Goal: Complete application form: Complete application form

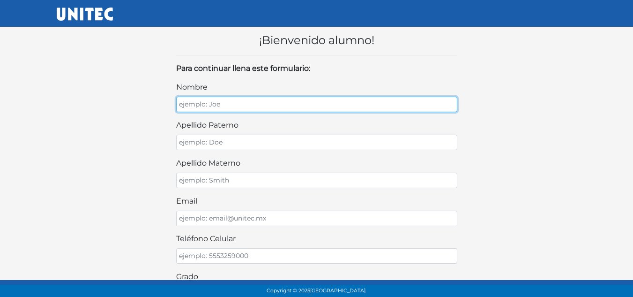
click at [277, 101] on input "nombre" at bounding box center [316, 104] width 281 height 15
type input "Naomi Quetzally"
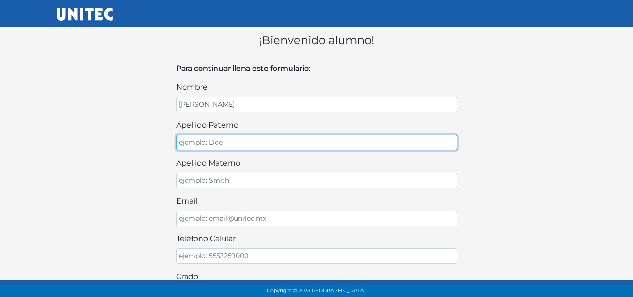
click at [273, 143] on input "apellido paterno" at bounding box center [316, 141] width 281 height 15
type input "Vázquez"
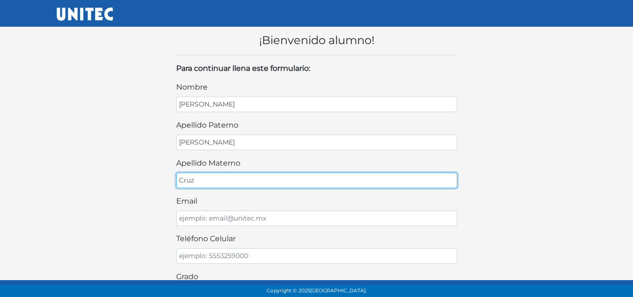
type input "Cruz"
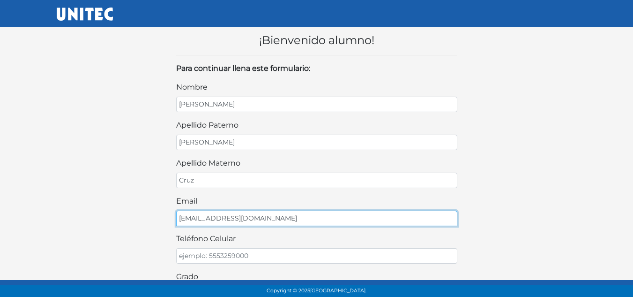
type input "vnaomiquetzlly@gmail.com"
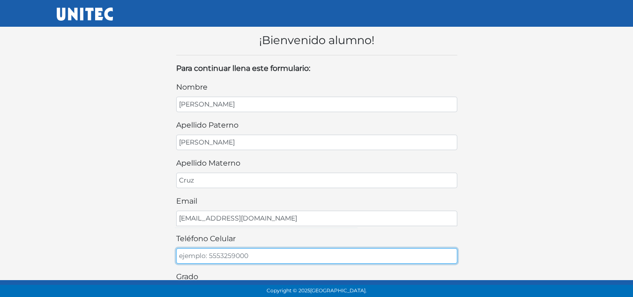
click at [249, 254] on input "teléfono celular" at bounding box center [316, 255] width 281 height 15
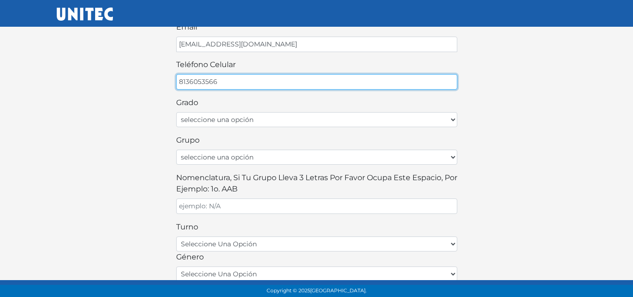
scroll to position [172, 0]
type input "8136053566"
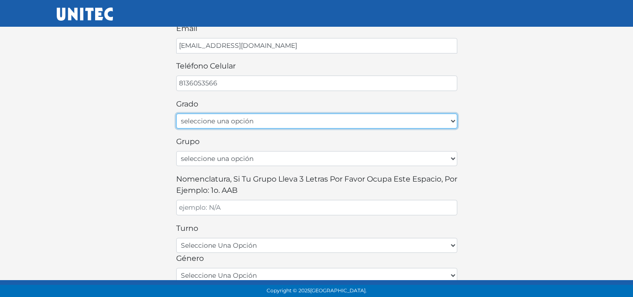
click at [453, 124] on select "seleccione una opción Primer grado Segundo grado Tercer grado Cuarto grado Quin…" at bounding box center [316, 120] width 281 height 15
select select "2do"
click at [176, 113] on select "seleccione una opción Primer grado Segundo grado Tercer grado Cuarto grado Quin…" at bounding box center [316, 120] width 281 height 15
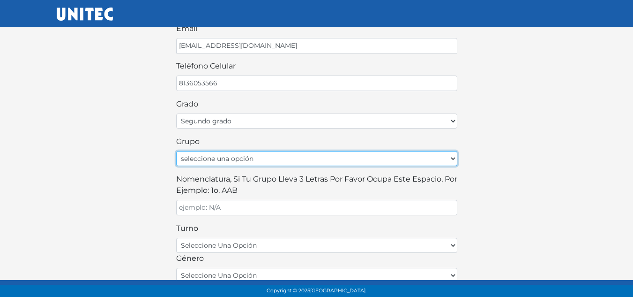
click at [375, 160] on select "seleccione una opción A B C D E F G H I J K L M N O P Q R S T U V W X Y Z" at bounding box center [316, 158] width 281 height 15
select select "B"
click at [176, 151] on select "seleccione una opción A B C D E F G H I J K L M N O P Q R S T U V W X Y Z" at bounding box center [316, 158] width 281 height 15
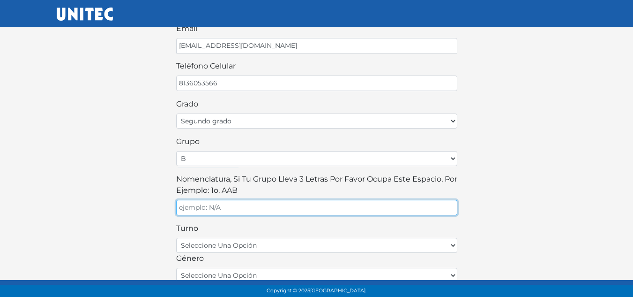
click at [387, 203] on input "Nomenclatura, si tu grupo lleva 3 letras por favor ocupa este espacio, por ejem…" at bounding box center [316, 207] width 281 height 15
type input "2 B2"
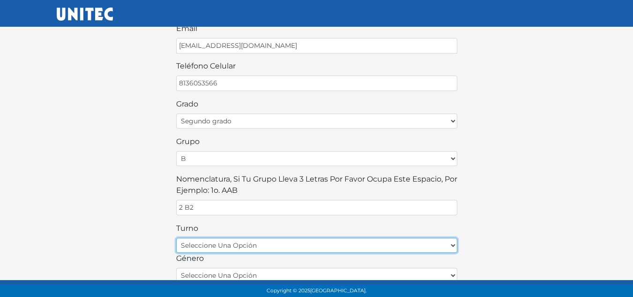
click at [452, 245] on select "seleccione una opción matutino vespertino" at bounding box center [316, 245] width 281 height 15
select select "matutino"
click at [176, 238] on select "seleccione una opción matutino vespertino" at bounding box center [316, 245] width 281 height 15
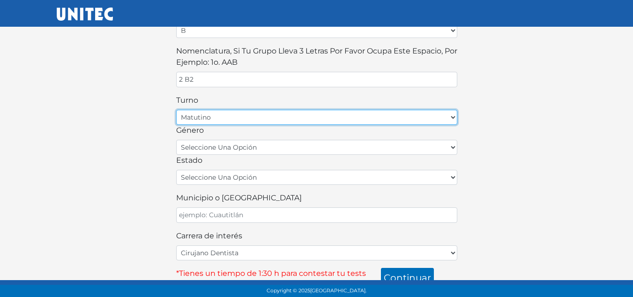
scroll to position [310, 0]
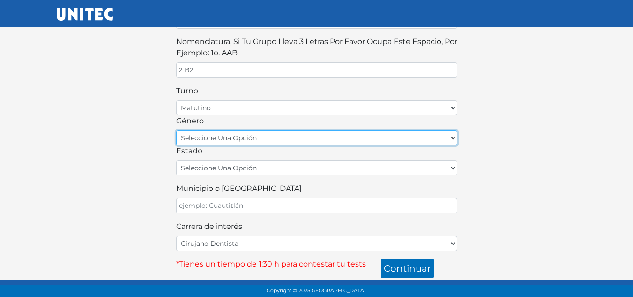
click at [454, 134] on select "seleccione una opción femenino masculino" at bounding box center [316, 137] width 281 height 15
select select "F"
click at [176, 130] on select "seleccione una opción femenino masculino" at bounding box center [316, 137] width 281 height 15
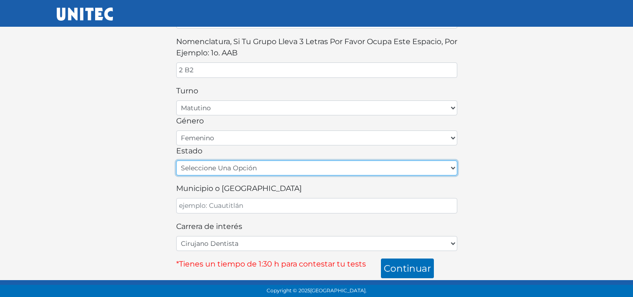
click at [449, 170] on select "seleccione una opción Aguascalientes Baja California Baja California Sur Campec…" at bounding box center [316, 167] width 281 height 15
select select "MEX"
click at [176, 160] on select "seleccione una opción Aguascalientes Baja California Baja California Sur Campec…" at bounding box center [316, 167] width 281 height 15
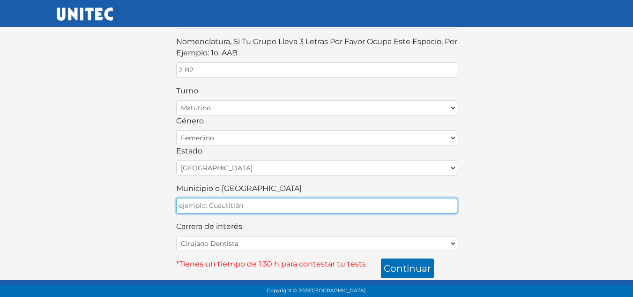
click at [330, 201] on input "Municipio o Alcaldía" at bounding box center [316, 205] width 281 height 15
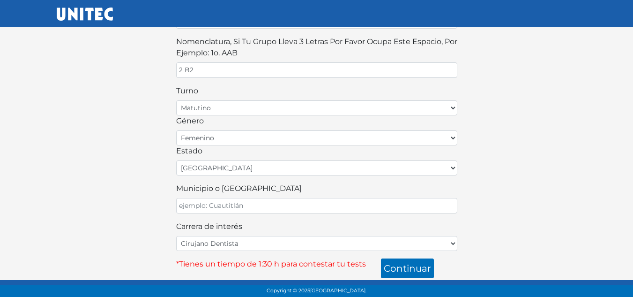
click at [320, 228] on div "Carrera de interés Cirujano Dentista Cultura Física y Deportes Enfermería (5 ma…" at bounding box center [316, 236] width 281 height 30
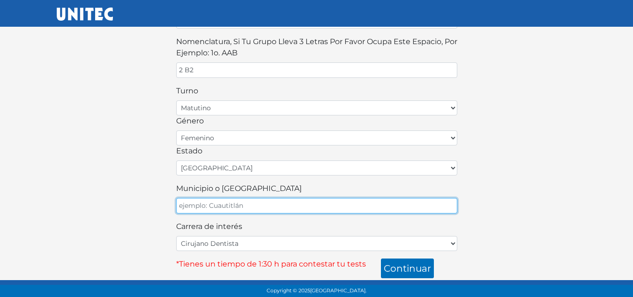
click at [275, 208] on input "Municipio o Alcaldía" at bounding box center [316, 205] width 281 height 15
type input "Apaxco"
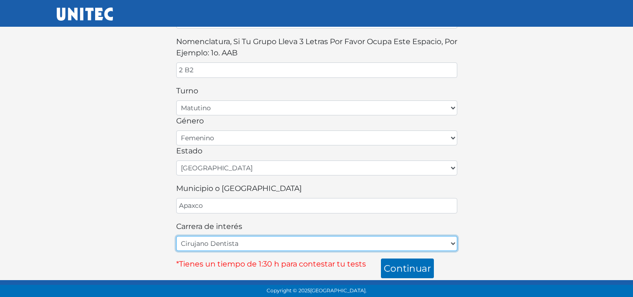
click at [240, 246] on select "Cirujano Dentista Cultura Física y Deportes Enfermería (5 materias) Enfermería …" at bounding box center [316, 243] width 281 height 15
select select "29"
click at [176, 236] on select "Cirujano Dentista Cultura Física y Deportes Enfermería (5 materias) Enfermería …" at bounding box center [316, 243] width 281 height 15
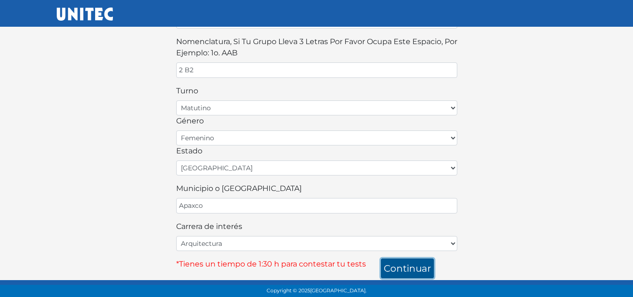
click at [397, 268] on button "continuar" at bounding box center [407, 268] width 53 height 20
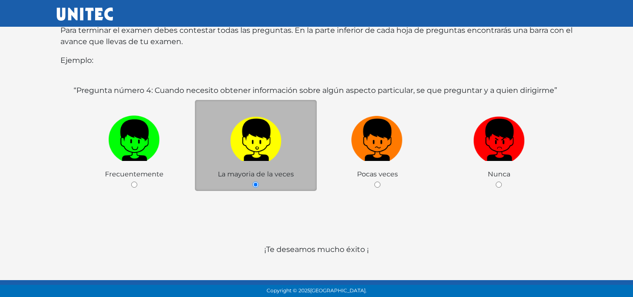
scroll to position [190, 0]
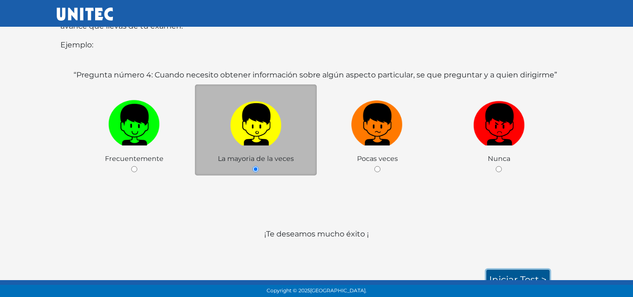
click at [526, 269] on link "Iniciar test >" at bounding box center [517, 279] width 63 height 20
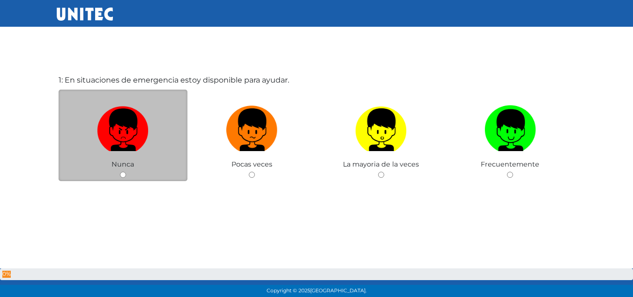
scroll to position [47, 0]
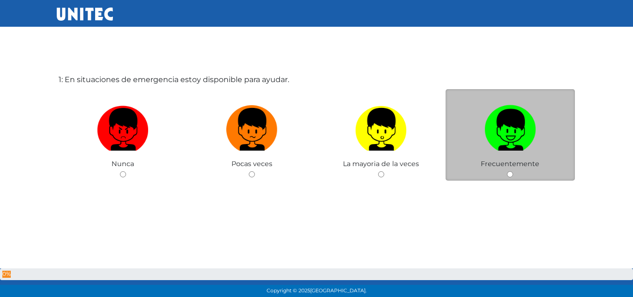
click at [504, 140] on img at bounding box center [510, 125] width 52 height 49
click at [507, 171] on input "radio" at bounding box center [510, 174] width 6 height 6
radio input "true"
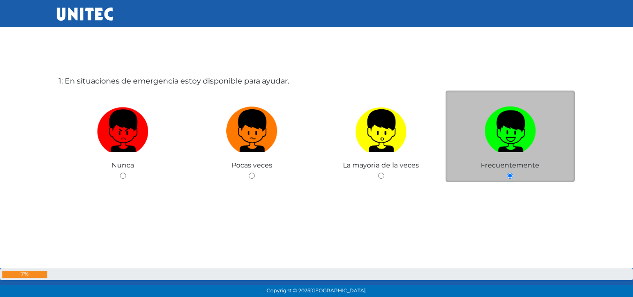
click at [120, 172] on input "radio" at bounding box center [123, 175] width 6 height 6
radio input "true"
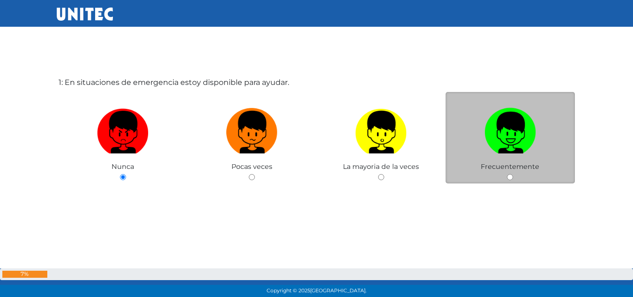
click at [249, 174] on input "radio" at bounding box center [252, 177] width 6 height 6
radio input "true"
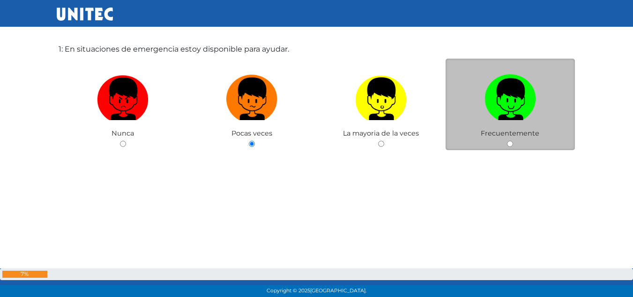
scroll to position [78, 0]
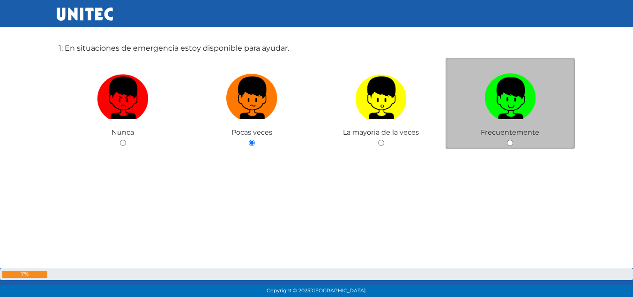
click at [378, 140] on input "radio" at bounding box center [381, 143] width 6 height 6
radio input "true"
click at [507, 140] on input "radio" at bounding box center [510, 143] width 6 height 6
radio input "true"
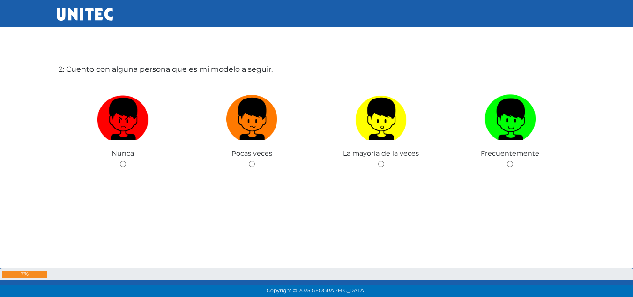
scroll to position [339, 0]
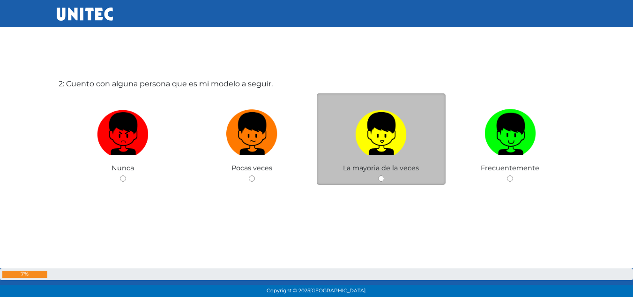
click at [386, 133] on img at bounding box center [381, 129] width 52 height 49
click at [384, 175] on input "radio" at bounding box center [381, 178] width 6 height 6
radio input "true"
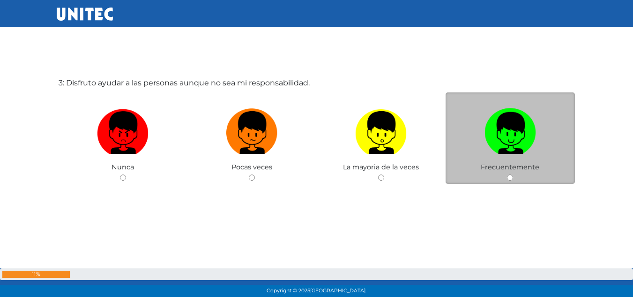
scroll to position [640, 0]
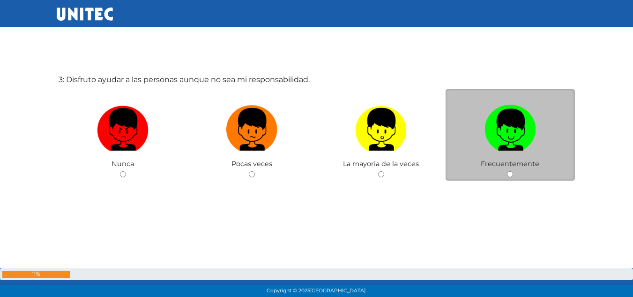
click at [497, 152] on label at bounding box center [510, 129] width 129 height 57
click at [507, 171] on input "radio" at bounding box center [510, 174] width 6 height 6
radio input "true"
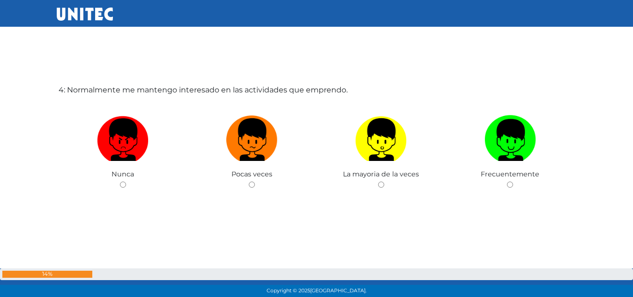
scroll to position [936, 0]
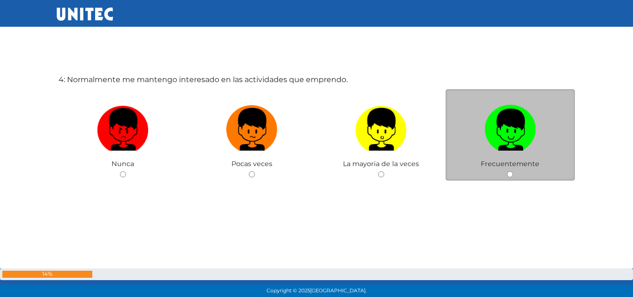
click at [499, 156] on label at bounding box center [510, 129] width 129 height 57
click at [507, 171] on input "radio" at bounding box center [510, 174] width 6 height 6
radio input "true"
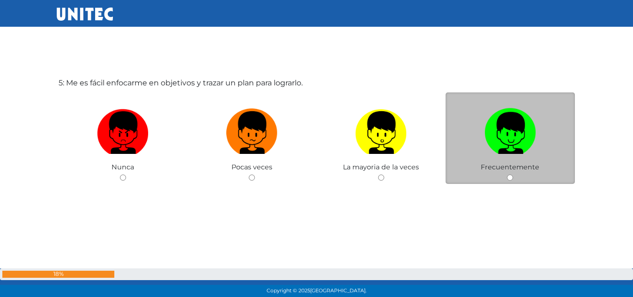
scroll to position [1233, 0]
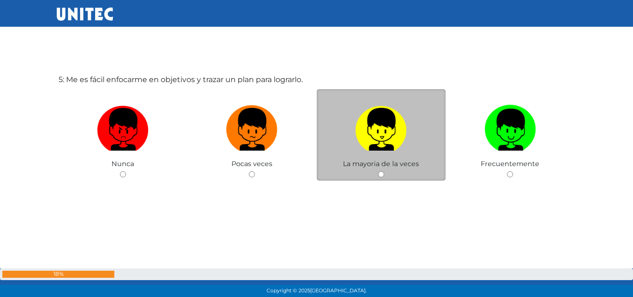
click at [401, 149] on img at bounding box center [381, 125] width 52 height 49
click at [384, 171] on input "radio" at bounding box center [381, 174] width 6 height 6
radio input "true"
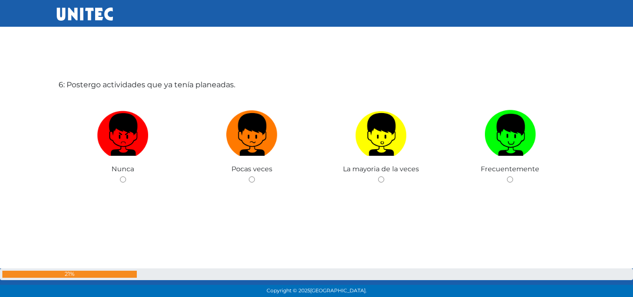
scroll to position [1530, 0]
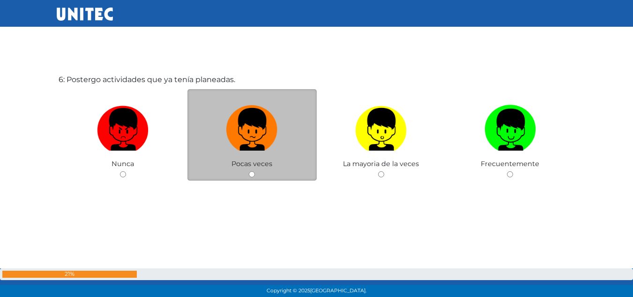
click at [283, 149] on label at bounding box center [251, 129] width 129 height 57
click at [255, 171] on input "radio" at bounding box center [252, 174] width 6 height 6
radio input "true"
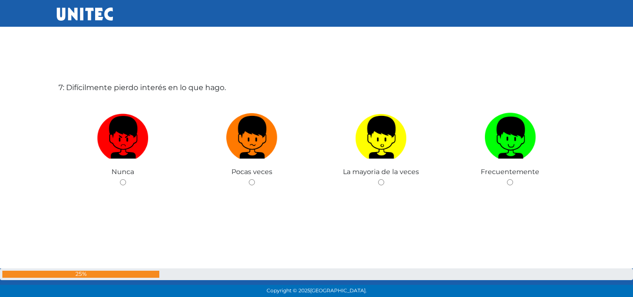
scroll to position [1804, 0]
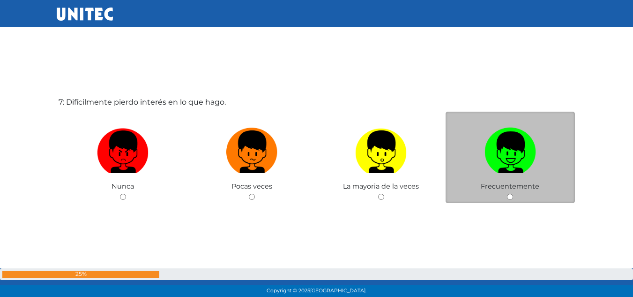
click at [485, 166] on img at bounding box center [510, 148] width 52 height 49
click at [507, 193] on input "radio" at bounding box center [510, 196] width 6 height 6
radio input "true"
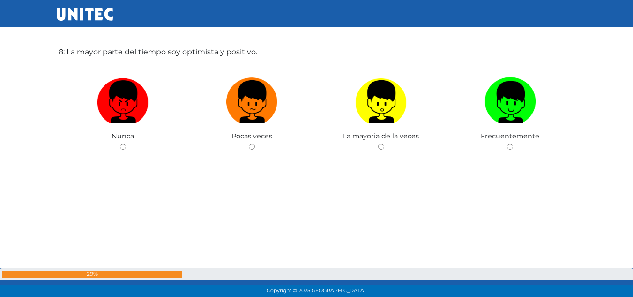
scroll to position [2121, 0]
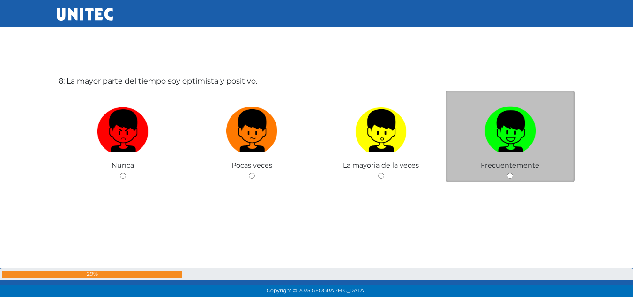
click at [486, 125] on img at bounding box center [510, 127] width 52 height 49
click at [507, 172] on input "radio" at bounding box center [510, 175] width 6 height 6
radio input "true"
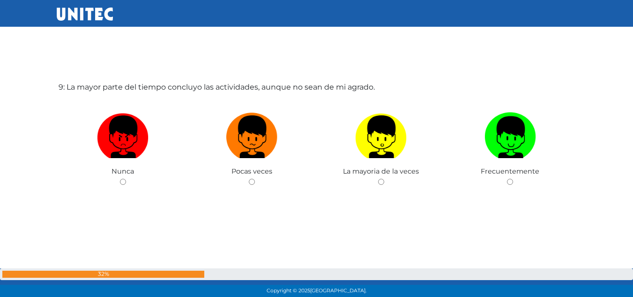
scroll to position [2419, 0]
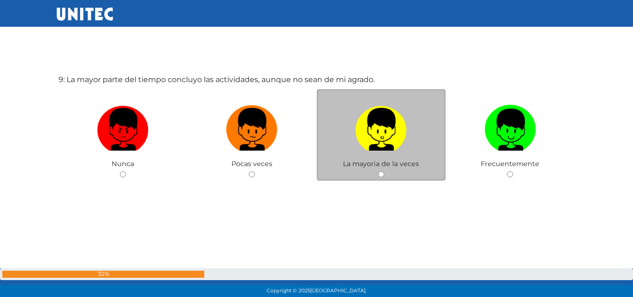
click at [412, 140] on label at bounding box center [381, 129] width 129 height 57
click at [384, 171] on input "radio" at bounding box center [381, 174] width 6 height 6
radio input "true"
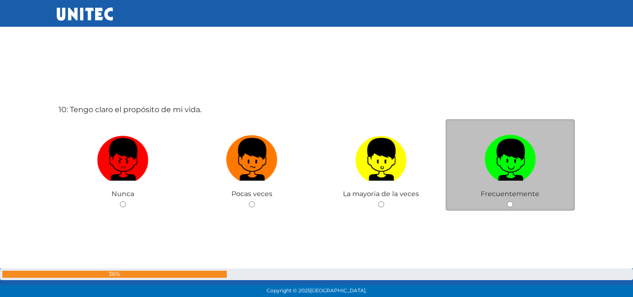
scroll to position [2716, 0]
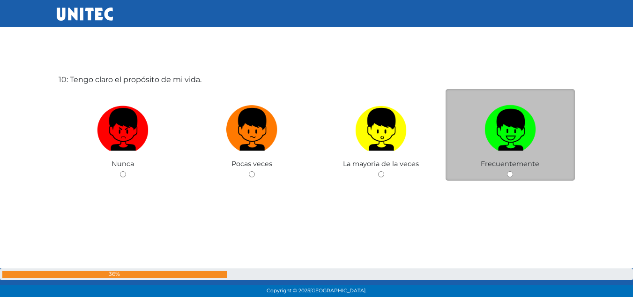
click at [509, 149] on img at bounding box center [510, 125] width 52 height 49
click at [509, 171] on input "radio" at bounding box center [510, 174] width 6 height 6
radio input "true"
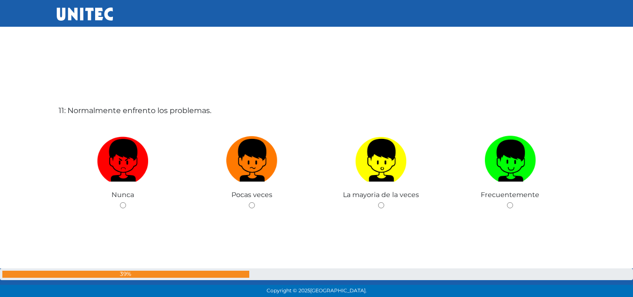
scroll to position [2952, 0]
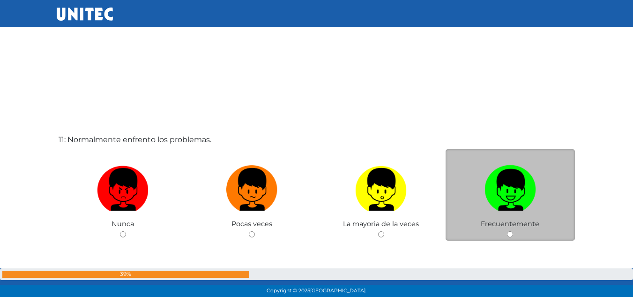
click at [497, 192] on img at bounding box center [510, 185] width 52 height 49
click at [507, 231] on input "radio" at bounding box center [510, 234] width 6 height 6
radio input "true"
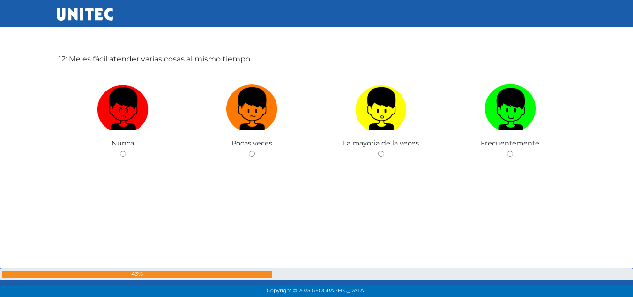
scroll to position [3315, 0]
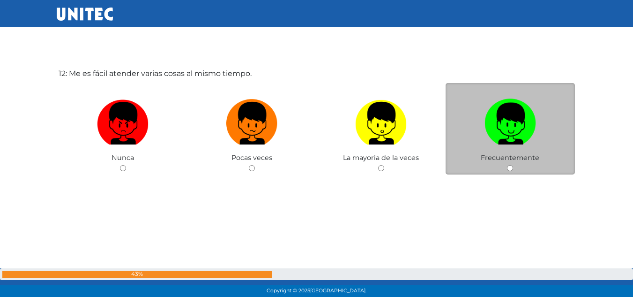
click at [545, 115] on label at bounding box center [510, 123] width 129 height 57
click at [513, 165] on input "radio" at bounding box center [510, 168] width 6 height 6
radio input "true"
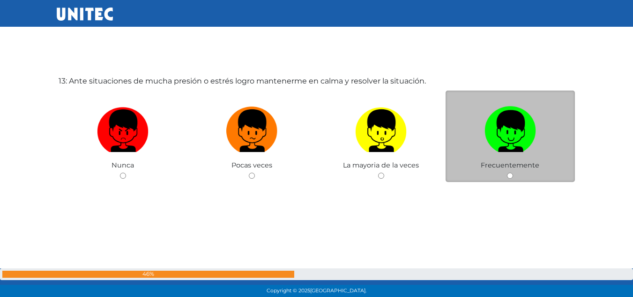
scroll to position [3605, 0]
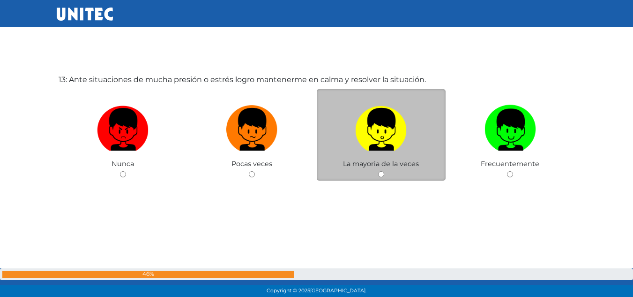
click at [408, 158] on div "La mayoria de la veces" at bounding box center [381, 134] width 129 height 91
click at [379, 149] on img at bounding box center [381, 125] width 52 height 49
click at [379, 171] on input "radio" at bounding box center [381, 174] width 6 height 6
radio input "true"
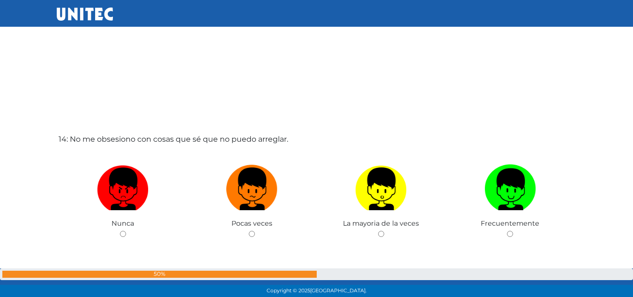
scroll to position [3872, 0]
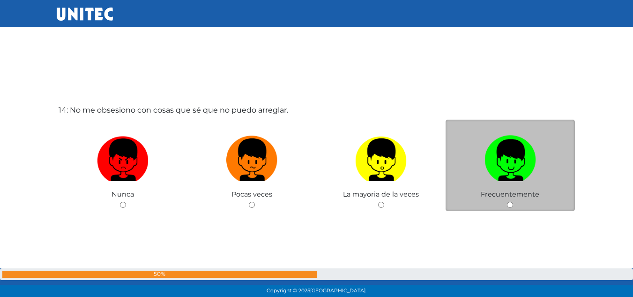
click at [475, 173] on label at bounding box center [510, 159] width 129 height 57
click at [507, 201] on input "radio" at bounding box center [510, 204] width 6 height 6
radio input "true"
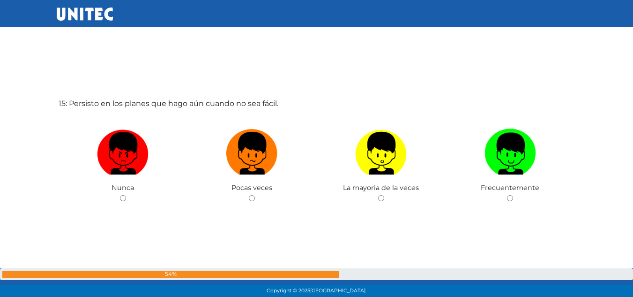
scroll to position [4160, 0]
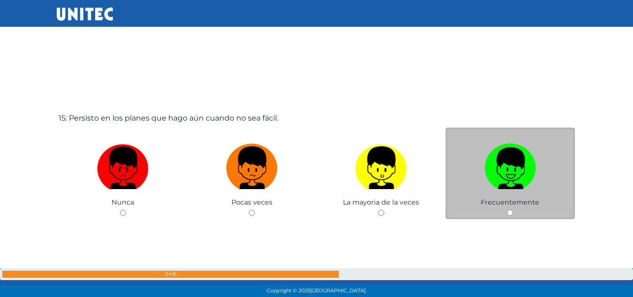
click at [494, 155] on img at bounding box center [510, 164] width 52 height 49
click at [507, 209] on input "radio" at bounding box center [510, 212] width 6 height 6
radio input "true"
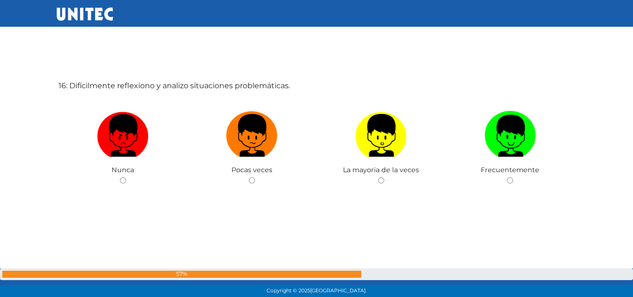
scroll to position [4495, 0]
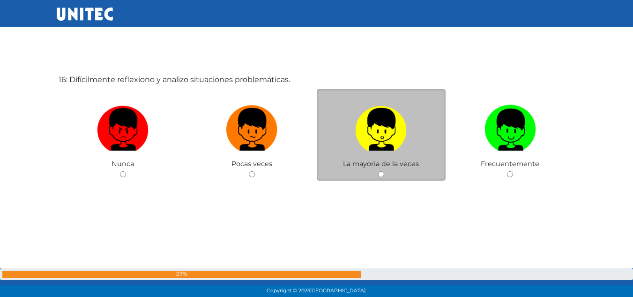
click at [411, 145] on label at bounding box center [381, 129] width 129 height 57
click at [384, 171] on input "radio" at bounding box center [381, 174] width 6 height 6
radio input "true"
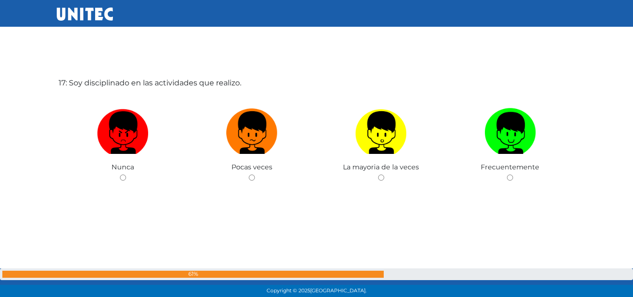
scroll to position [4792, 0]
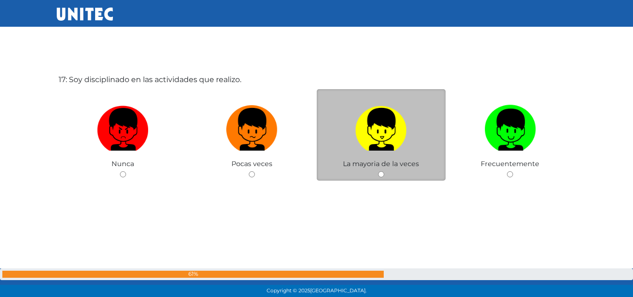
click at [386, 133] on img at bounding box center [381, 125] width 52 height 49
click at [384, 171] on input "radio" at bounding box center [381, 174] width 6 height 6
radio input "true"
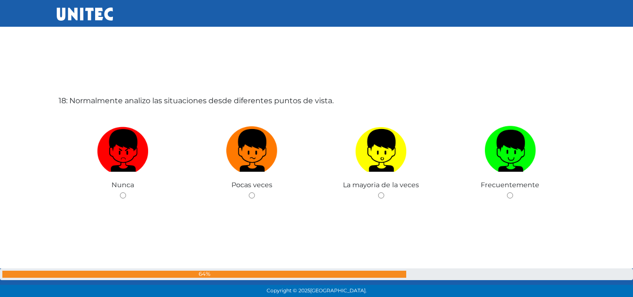
scroll to position [5096, 0]
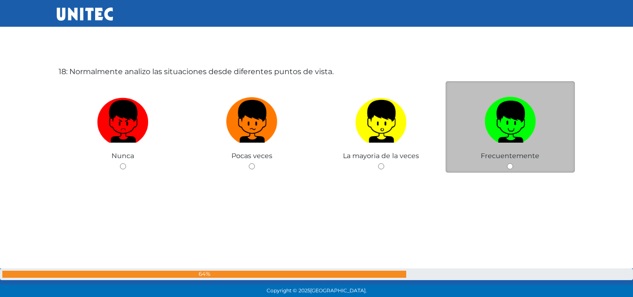
click at [483, 136] on label at bounding box center [510, 121] width 129 height 57
click at [507, 163] on input "radio" at bounding box center [510, 166] width 6 height 6
radio input "true"
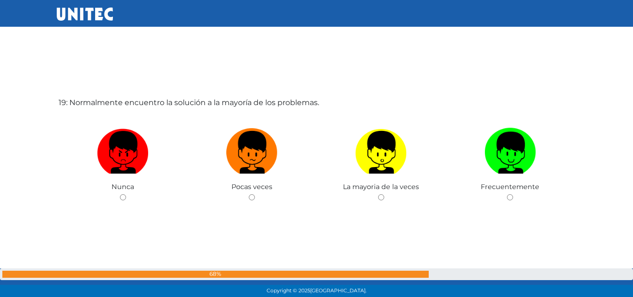
scroll to position [5347, 0]
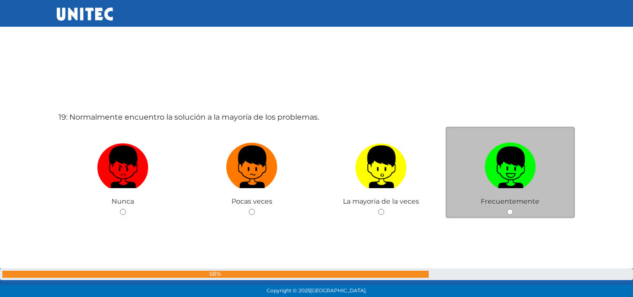
click at [498, 165] on img at bounding box center [510, 163] width 52 height 49
click at [507, 208] on input "radio" at bounding box center [510, 211] width 6 height 6
radio input "true"
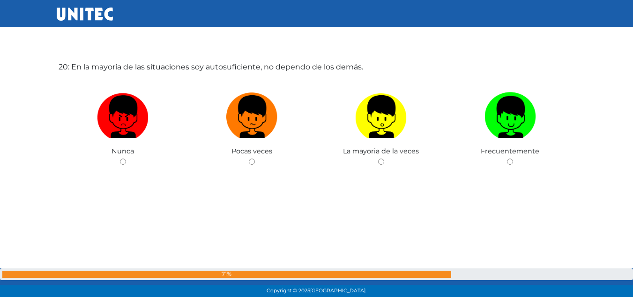
scroll to position [5679, 0]
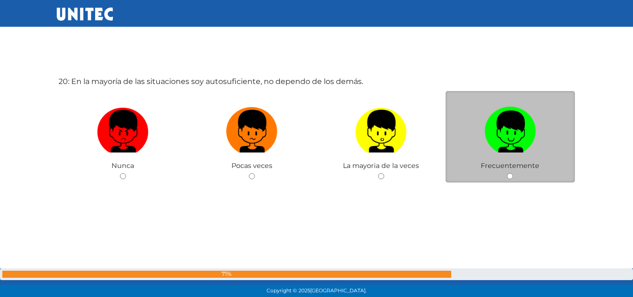
click at [525, 158] on label at bounding box center [510, 131] width 129 height 57
click at [513, 173] on input "radio" at bounding box center [510, 176] width 6 height 6
radio input "true"
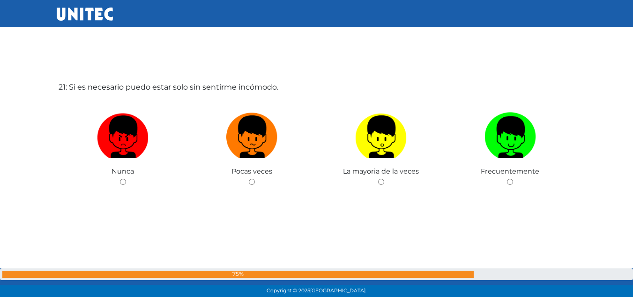
scroll to position [5978, 0]
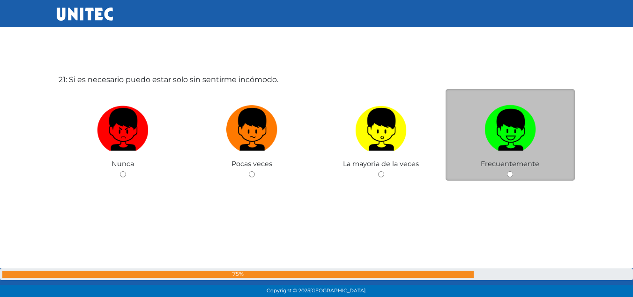
click at [514, 129] on img at bounding box center [510, 125] width 52 height 49
click at [513, 171] on input "radio" at bounding box center [510, 174] width 6 height 6
radio input "true"
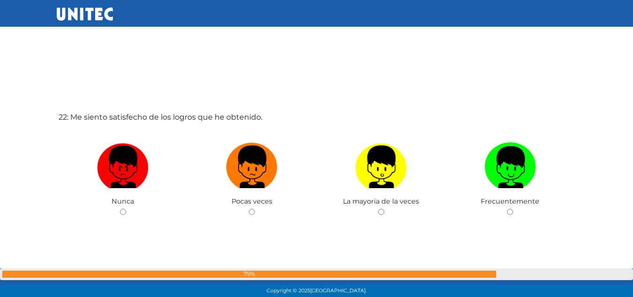
scroll to position [6274, 0]
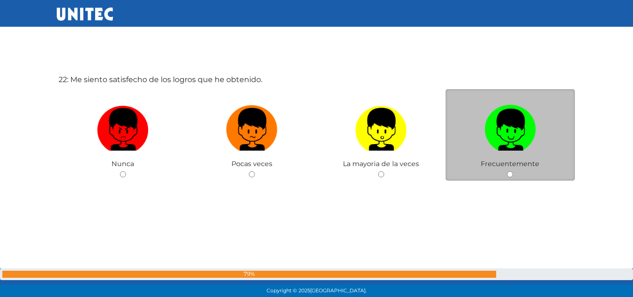
click at [513, 163] on span "Frecuentemente" at bounding box center [510, 163] width 59 height 8
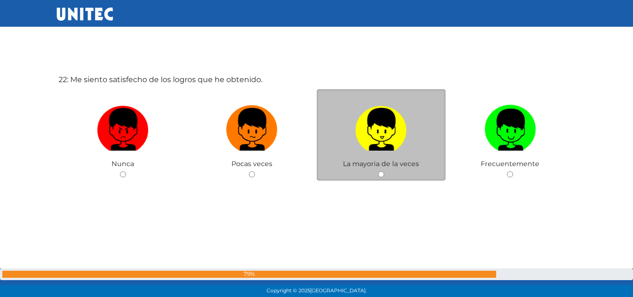
click at [406, 128] on img at bounding box center [381, 125] width 52 height 49
click at [384, 171] on input "radio" at bounding box center [381, 174] width 6 height 6
radio input "true"
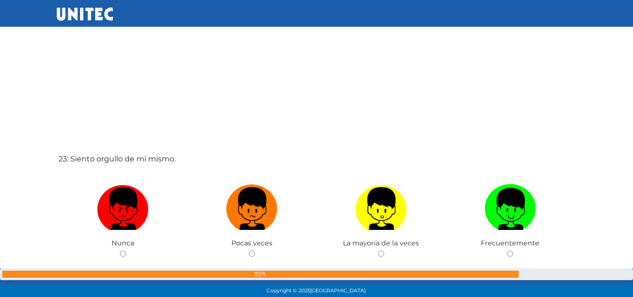
scroll to position [6521, 0]
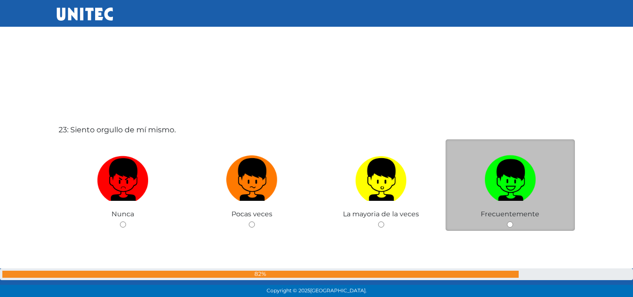
click at [527, 185] on img at bounding box center [510, 175] width 52 height 49
click at [513, 221] on input "radio" at bounding box center [510, 224] width 6 height 6
radio input "true"
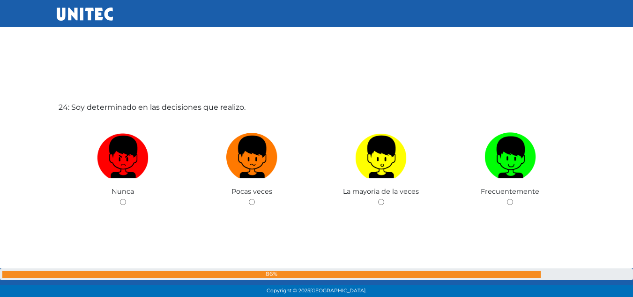
scroll to position [6825, 0]
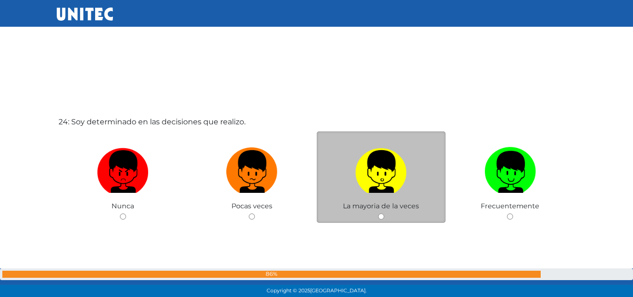
click at [414, 174] on label at bounding box center [381, 171] width 129 height 57
click at [384, 213] on input "radio" at bounding box center [381, 216] width 6 height 6
radio input "true"
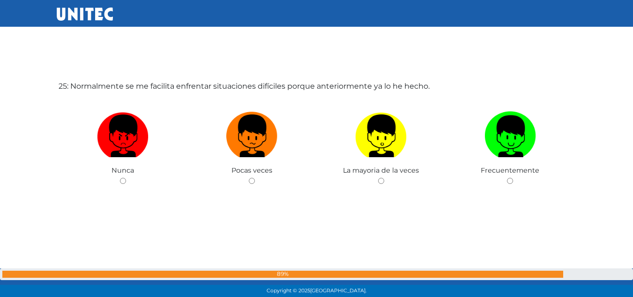
scroll to position [7128, 0]
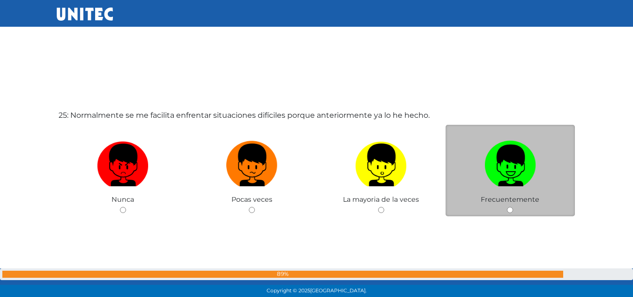
click at [484, 173] on img at bounding box center [510, 161] width 52 height 49
click at [507, 207] on input "radio" at bounding box center [510, 210] width 6 height 6
radio input "true"
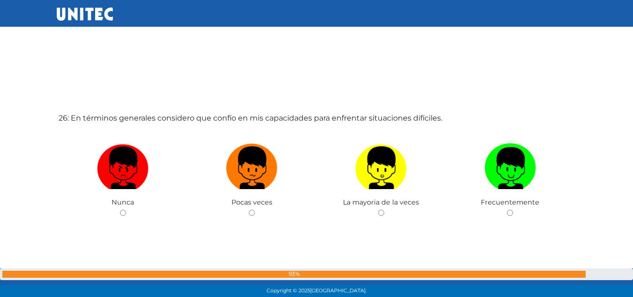
scroll to position [7480, 0]
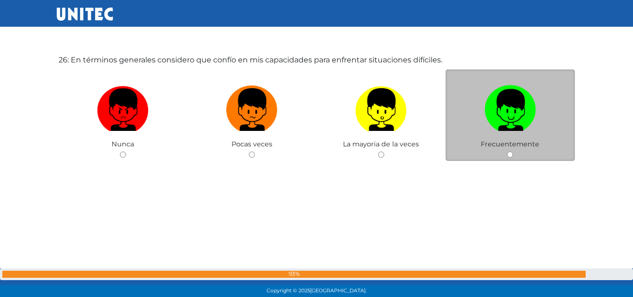
click at [518, 134] on label at bounding box center [510, 109] width 129 height 57
click at [513, 151] on input "radio" at bounding box center [510, 154] width 6 height 6
radio input "true"
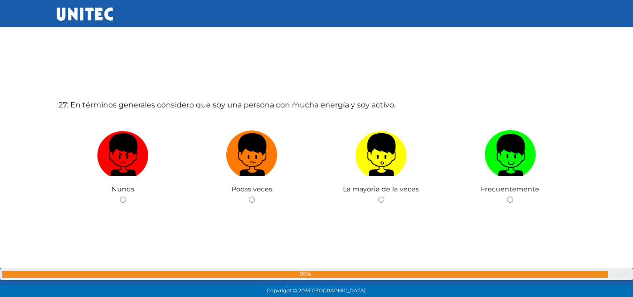
scroll to position [7746, 0]
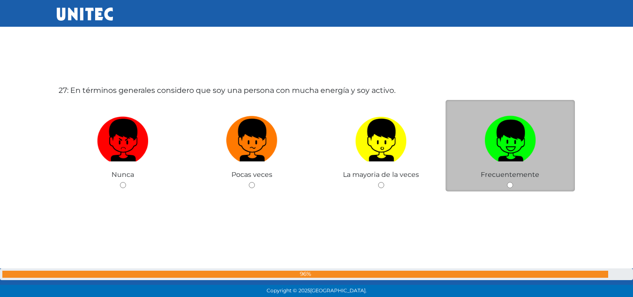
click at [494, 157] on img at bounding box center [510, 136] width 52 height 49
click at [507, 182] on input "radio" at bounding box center [510, 185] width 6 height 6
radio input "true"
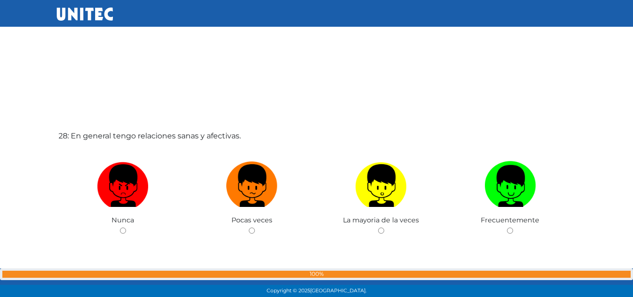
scroll to position [8026, 0]
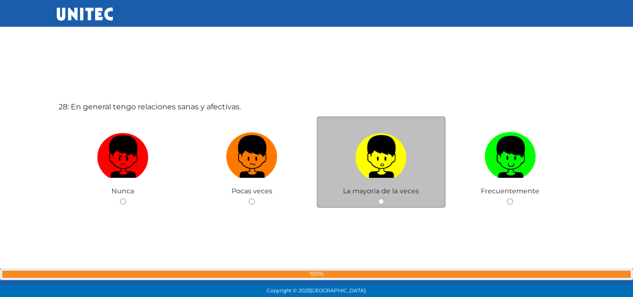
click at [408, 164] on label at bounding box center [381, 156] width 129 height 57
click at [384, 198] on input "radio" at bounding box center [381, 201] width 6 height 6
radio input "true"
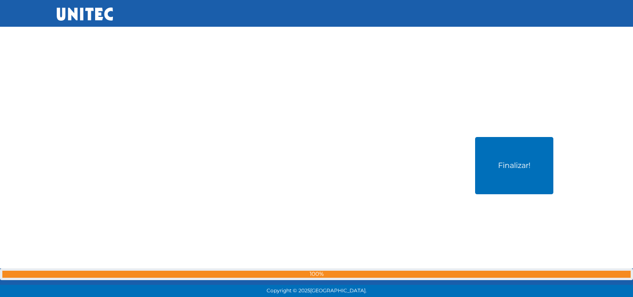
scroll to position [8369, 0]
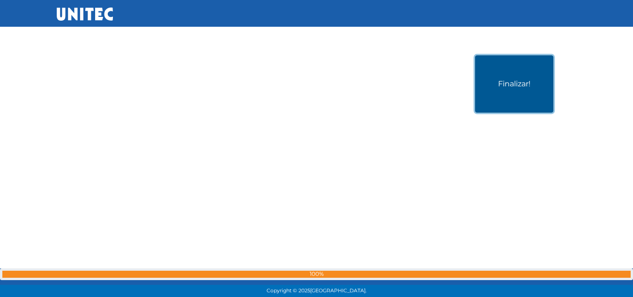
click at [517, 107] on button "Finalizar!" at bounding box center [514, 83] width 78 height 57
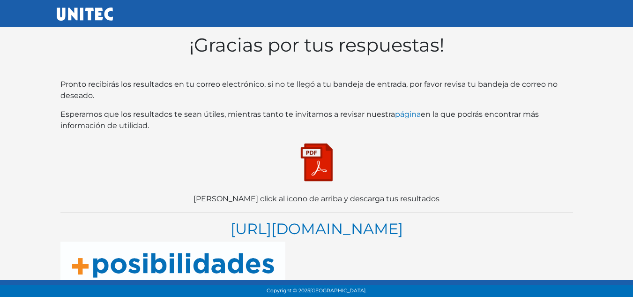
click at [317, 151] on img at bounding box center [316, 162] width 47 height 47
